Goal: Information Seeking & Learning: Learn about a topic

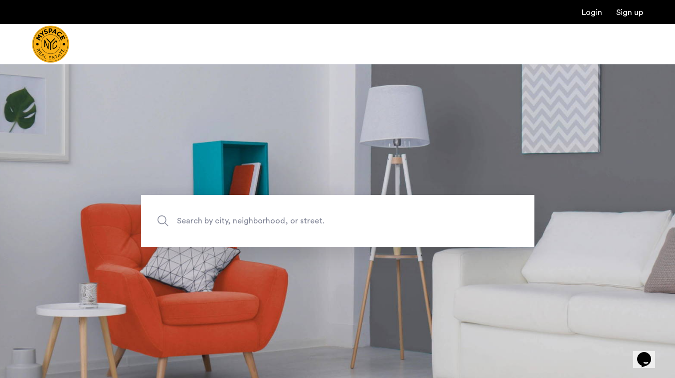
scroll to position [145, 0]
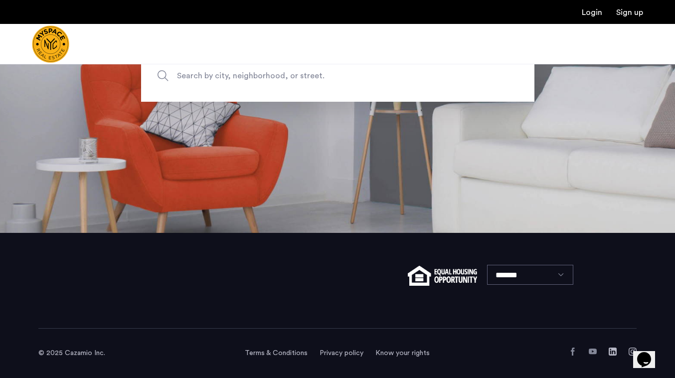
click at [296, 77] on span "Search by city, neighborhood, or street." at bounding box center [314, 75] width 275 height 13
click at [296, 77] on input "Search by city, neighborhood, or street." at bounding box center [337, 76] width 393 height 52
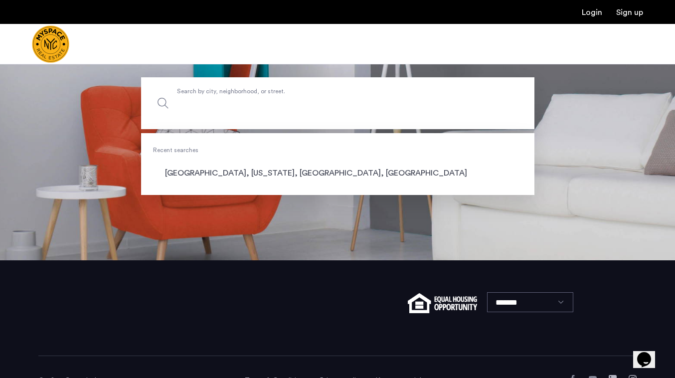
scroll to position [90, 0]
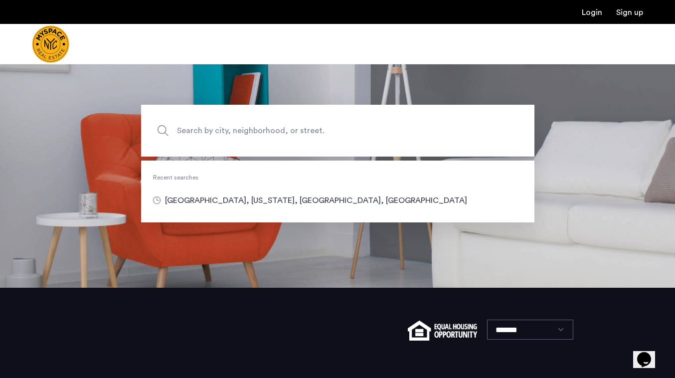
type input "**********"
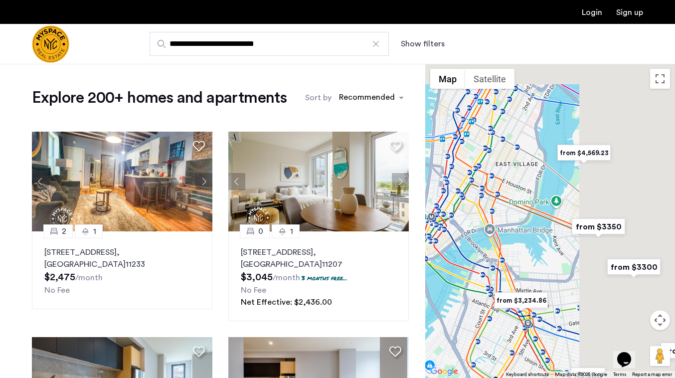
drag, startPoint x: 582, startPoint y: 192, endPoint x: 425, endPoint y: 242, distance: 164.3
click at [425, 242] on div at bounding box center [550, 221] width 250 height 314
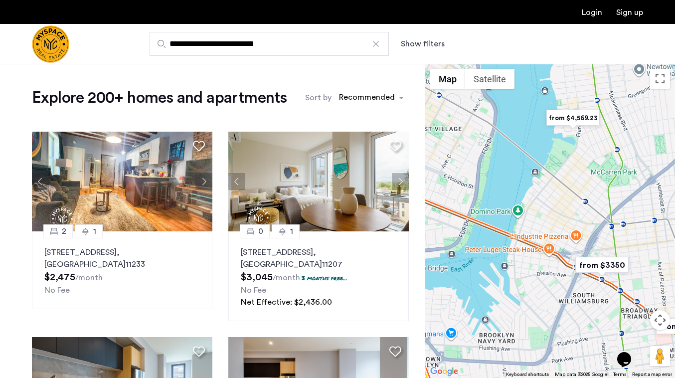
click at [298, 42] on input "**********" at bounding box center [269, 44] width 239 height 24
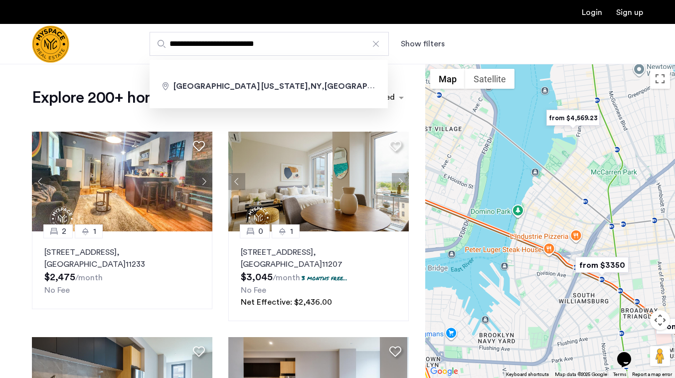
click at [298, 42] on input "**********" at bounding box center [269, 44] width 239 height 24
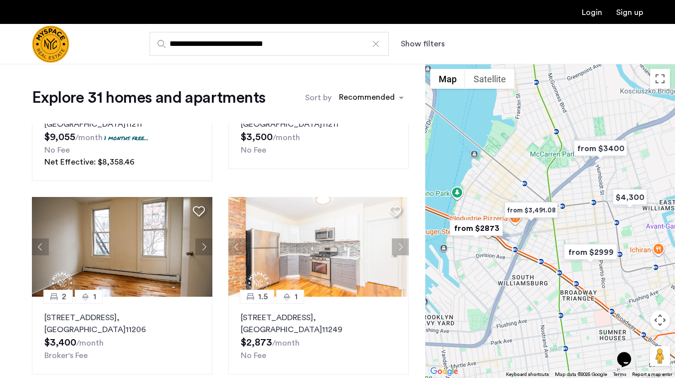
scroll to position [745, 0]
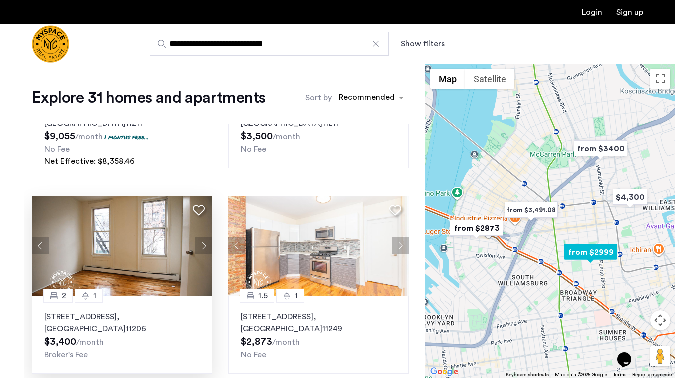
click at [206, 245] on button "Next apartment" at bounding box center [203, 245] width 17 height 17
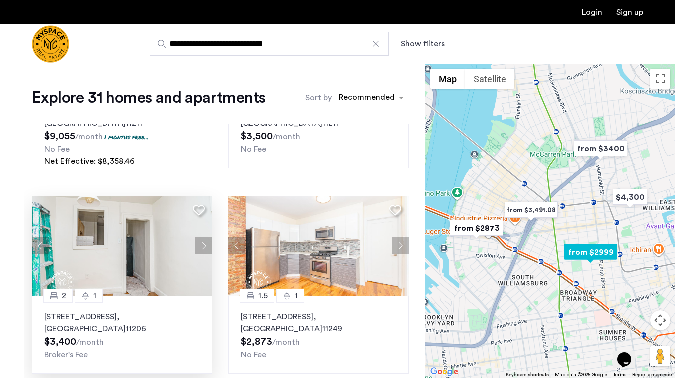
click at [206, 245] on button "Next apartment" at bounding box center [203, 245] width 17 height 17
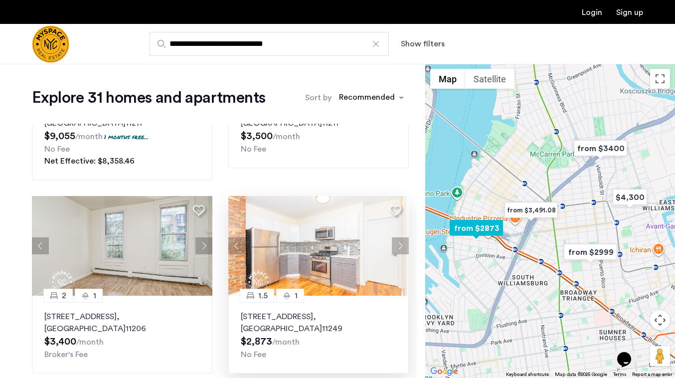
click at [395, 250] on button "Next apartment" at bounding box center [400, 245] width 17 height 17
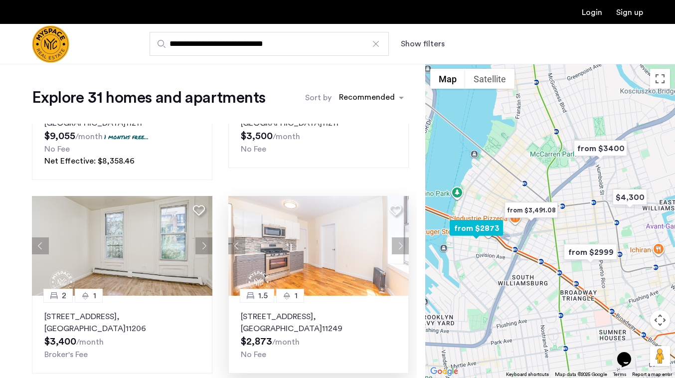
click at [395, 250] on button "Next apartment" at bounding box center [400, 245] width 17 height 17
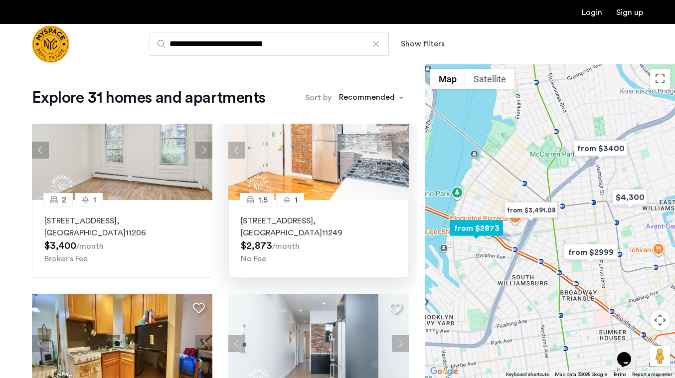
scroll to position [859, 0]
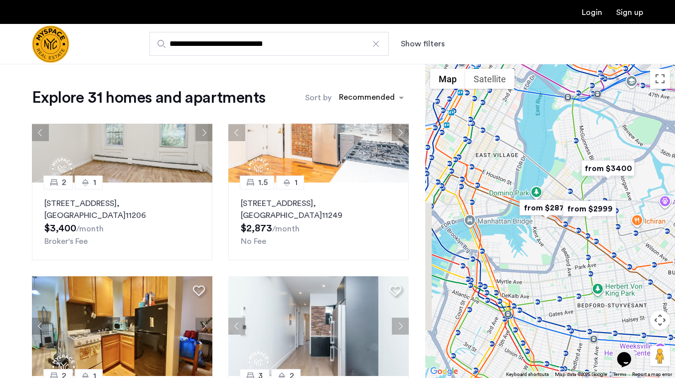
drag, startPoint x: 524, startPoint y: 154, endPoint x: 575, endPoint y: 188, distance: 62.1
click at [575, 185] on div at bounding box center [550, 221] width 250 height 314
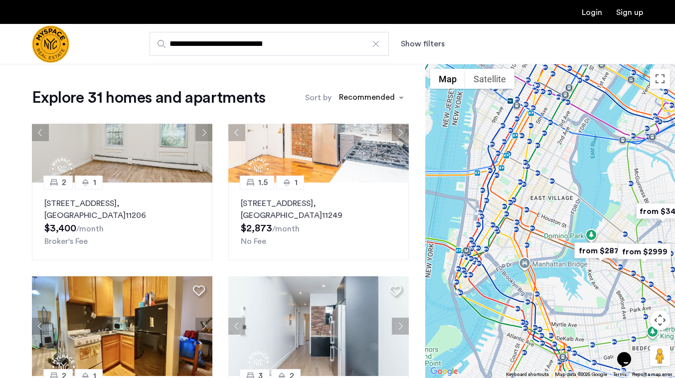
drag, startPoint x: 523, startPoint y: 157, endPoint x: 584, endPoint y: 194, distance: 71.4
click at [584, 194] on div at bounding box center [550, 221] width 250 height 314
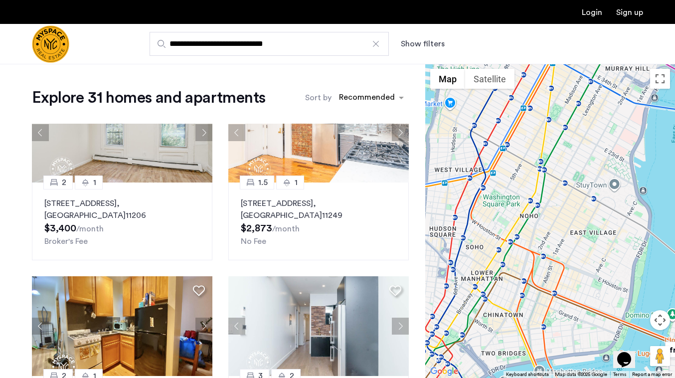
drag, startPoint x: 562, startPoint y: 196, endPoint x: 599, endPoint y: 191, distance: 37.2
click at [599, 191] on div at bounding box center [550, 221] width 250 height 314
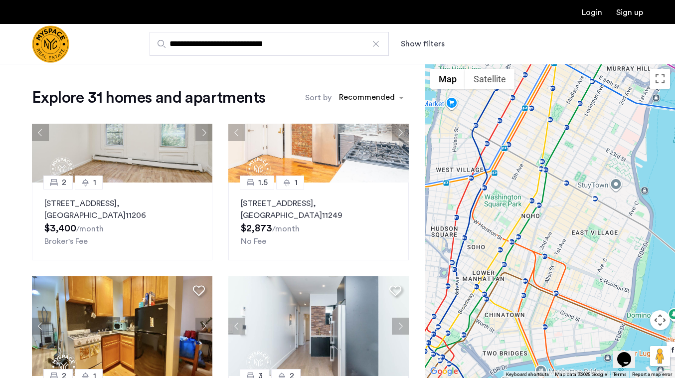
click at [200, 45] on input "**********" at bounding box center [269, 44] width 239 height 24
type input "**********"
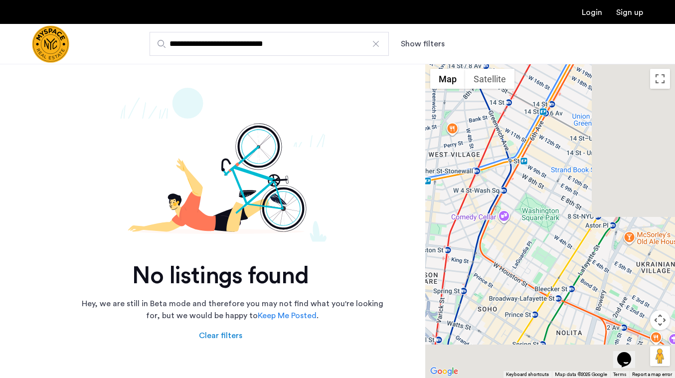
drag, startPoint x: 570, startPoint y: 185, endPoint x: 481, endPoint y: 114, distance: 114.5
click at [481, 114] on div at bounding box center [550, 221] width 250 height 314
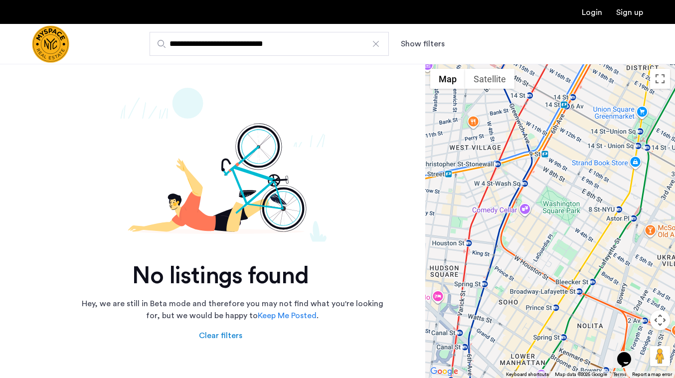
drag, startPoint x: 511, startPoint y: 131, endPoint x: 538, endPoint y: 122, distance: 28.2
click at [538, 123] on div at bounding box center [550, 221] width 250 height 314
